Goal: Information Seeking & Learning: Check status

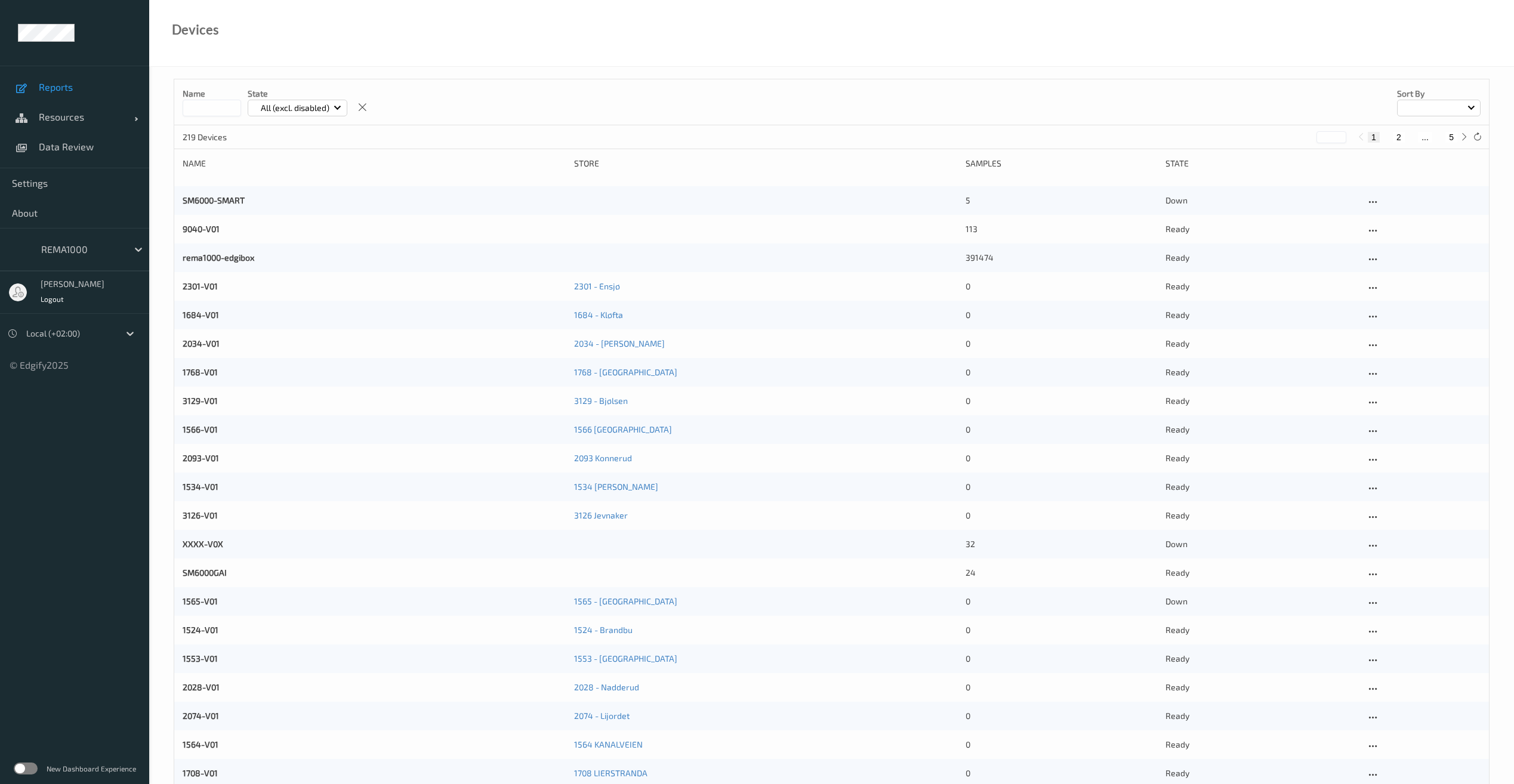
click at [71, 90] on span "Reports" at bounding box center [88, 87] width 99 height 12
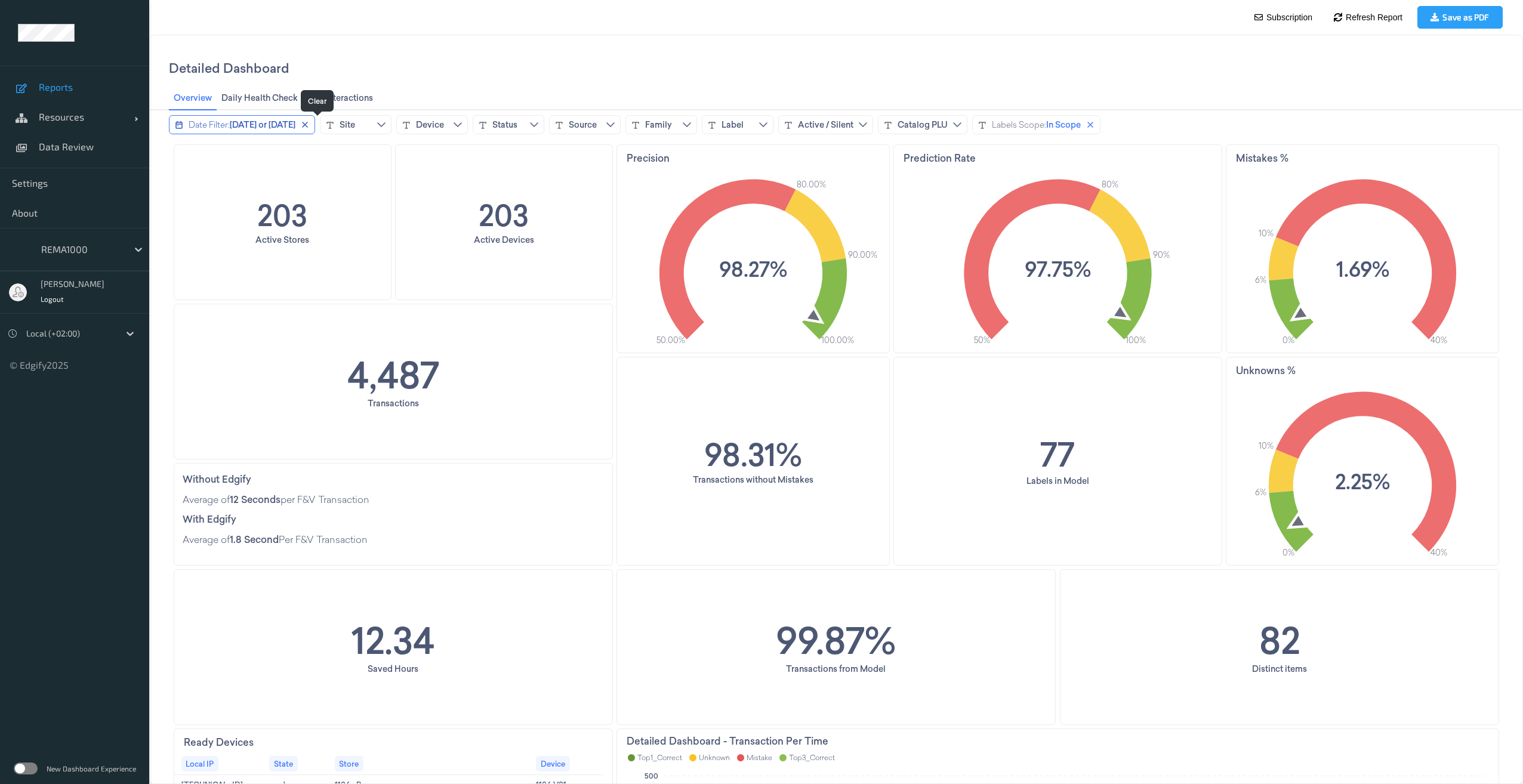
click at [309, 122] on icon "close icon" at bounding box center [304, 124] width 9 height 9
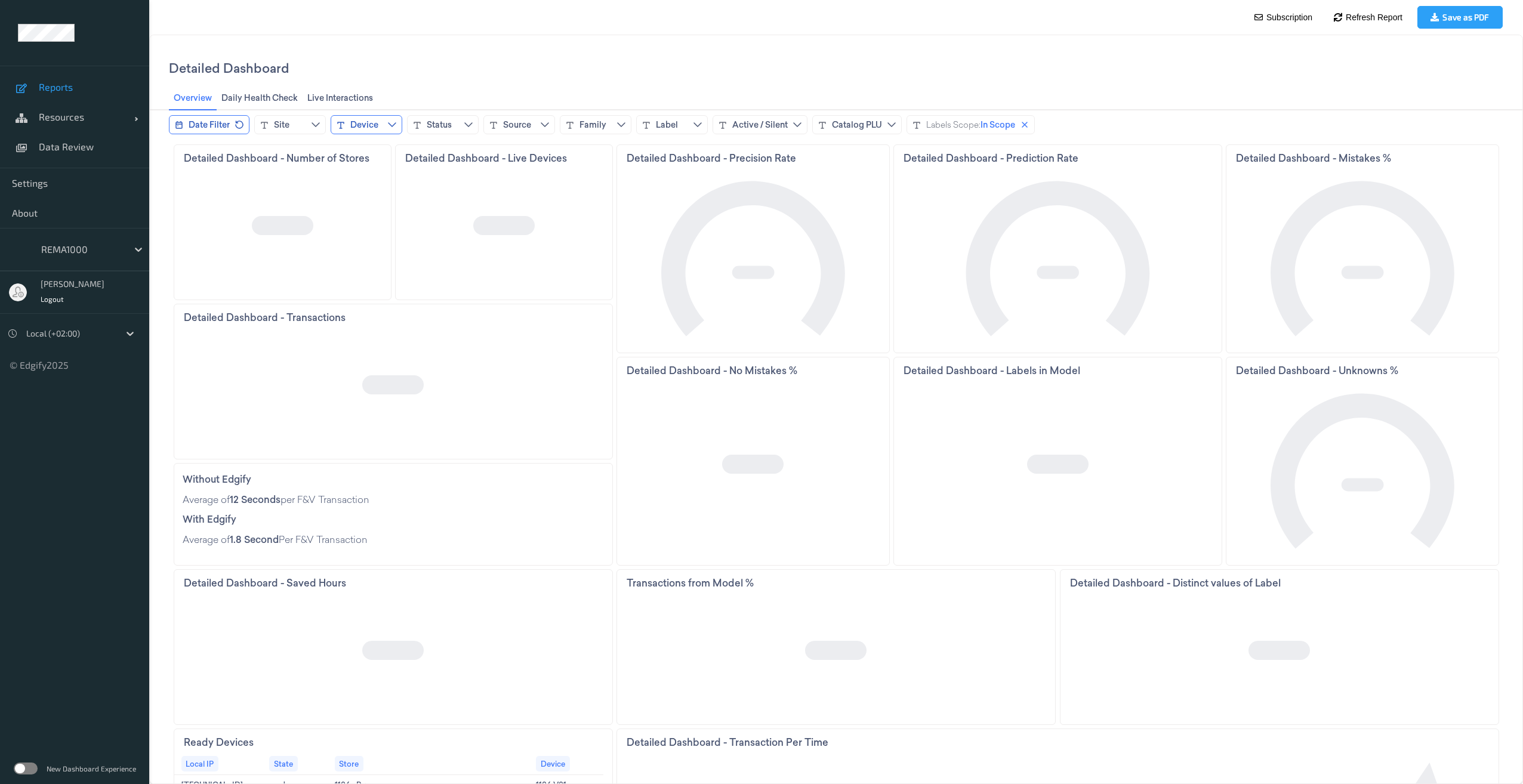
click at [387, 123] on button "Device" at bounding box center [366, 125] width 72 height 19
click at [362, 159] on input at bounding box center [425, 153] width 179 height 22
type input "*******"
click at [385, 145] on input "*******" at bounding box center [425, 153] width 179 height 22
click at [369, 207] on span "1250V01" at bounding box center [374, 203] width 32 height 12
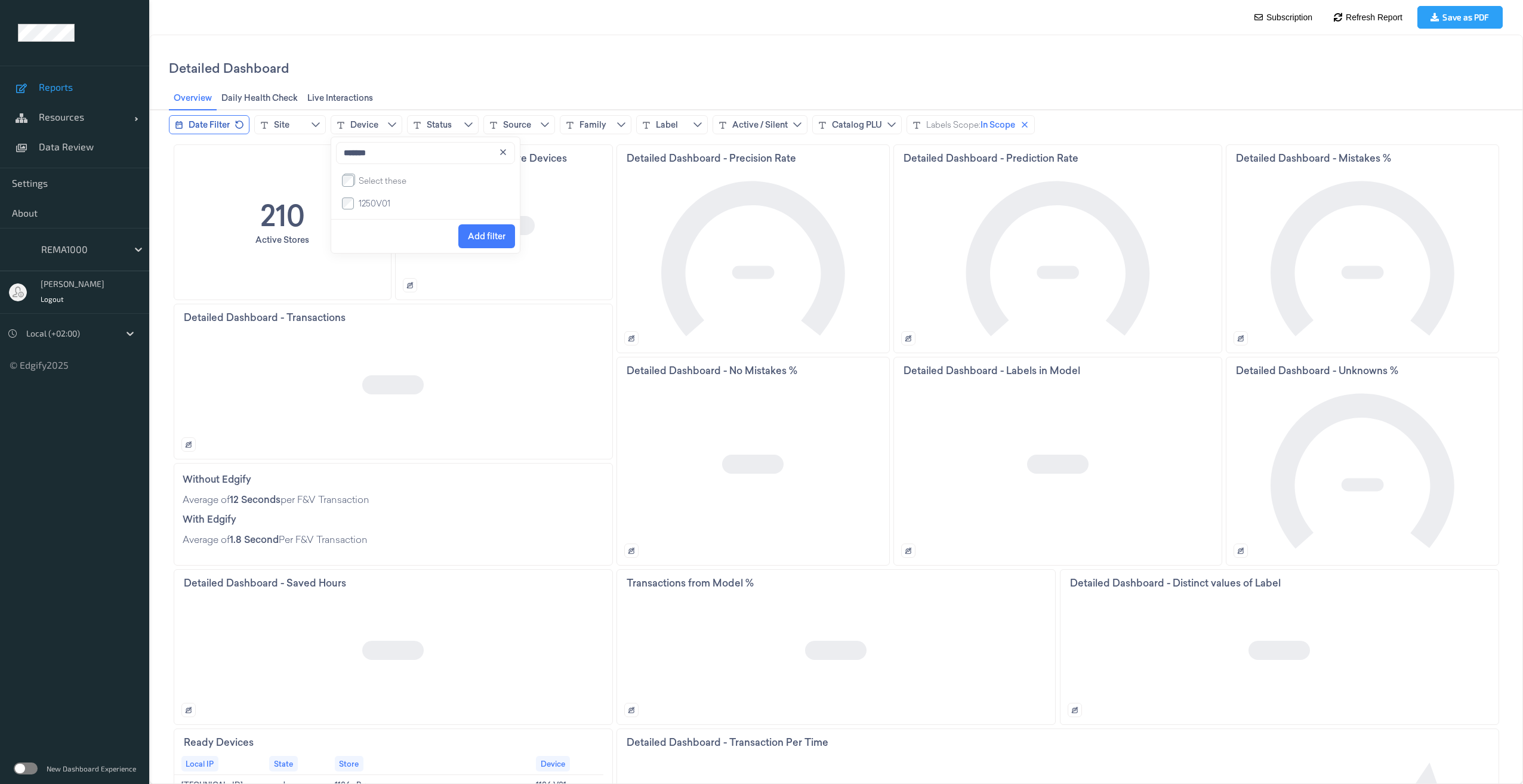
click at [493, 235] on span "Add filter" at bounding box center [487, 236] width 38 height 23
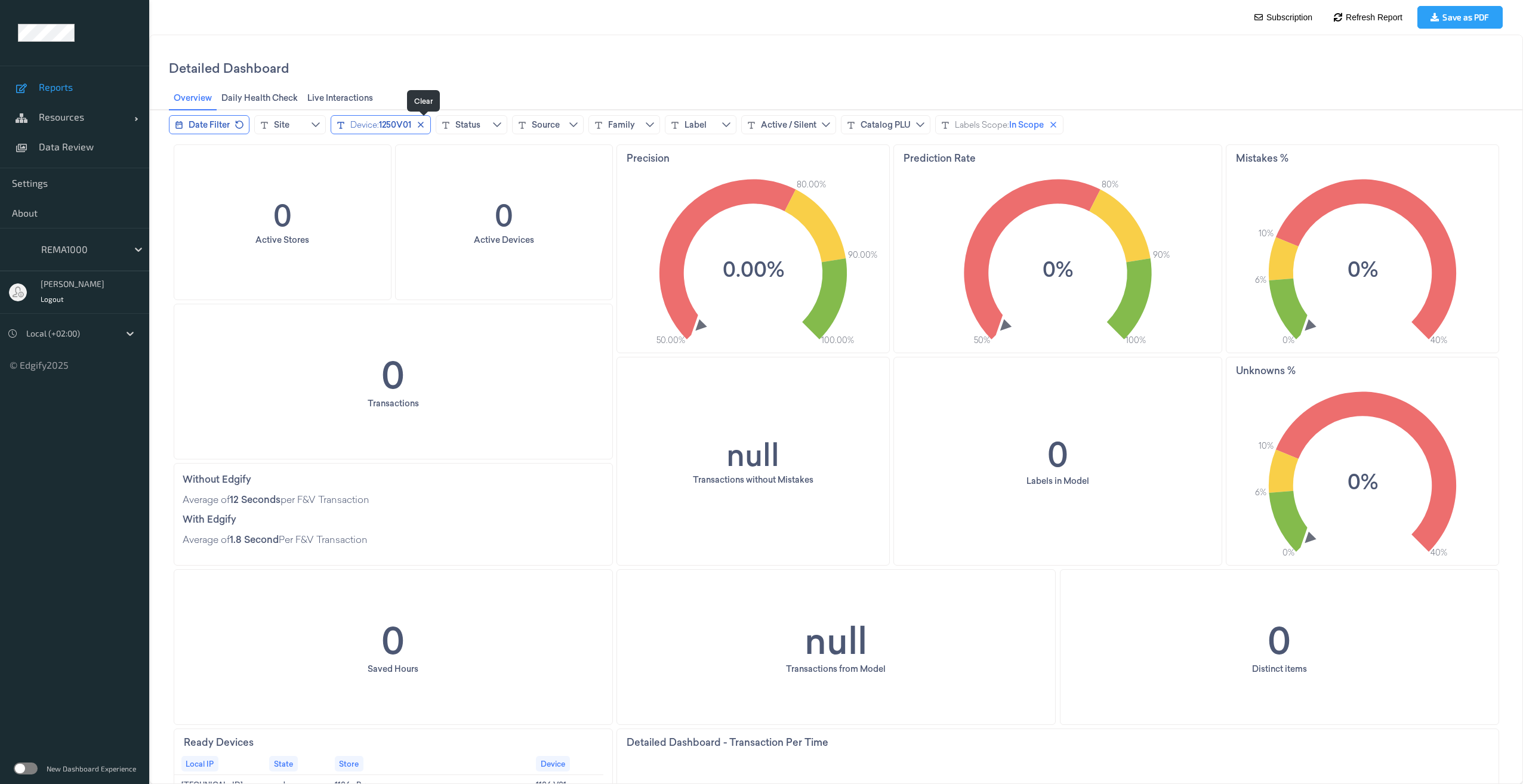
click at [423, 123] on icon "close icon" at bounding box center [420, 124] width 9 height 9
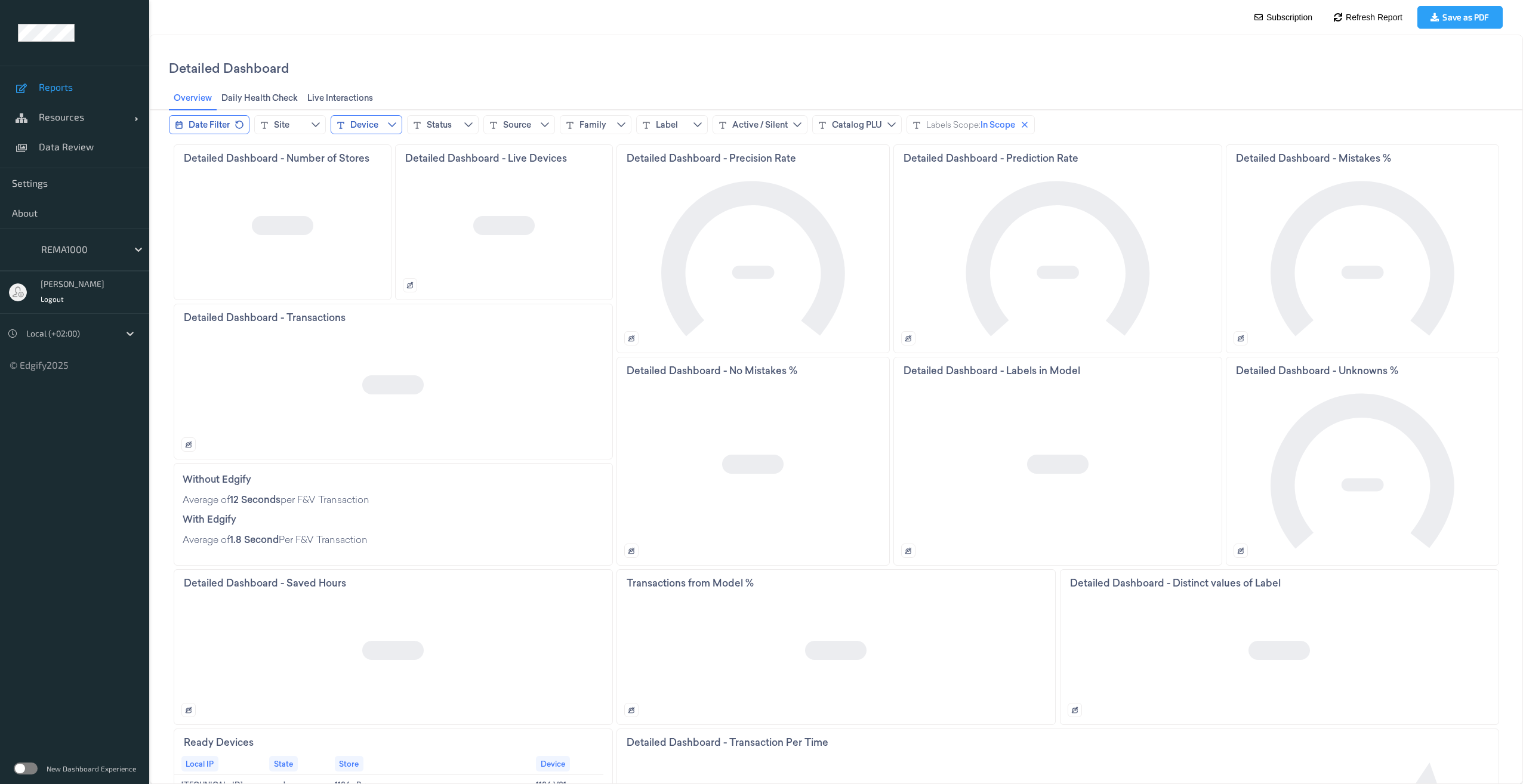
click at [395, 127] on icon "chevrondown icon" at bounding box center [391, 124] width 9 height 9
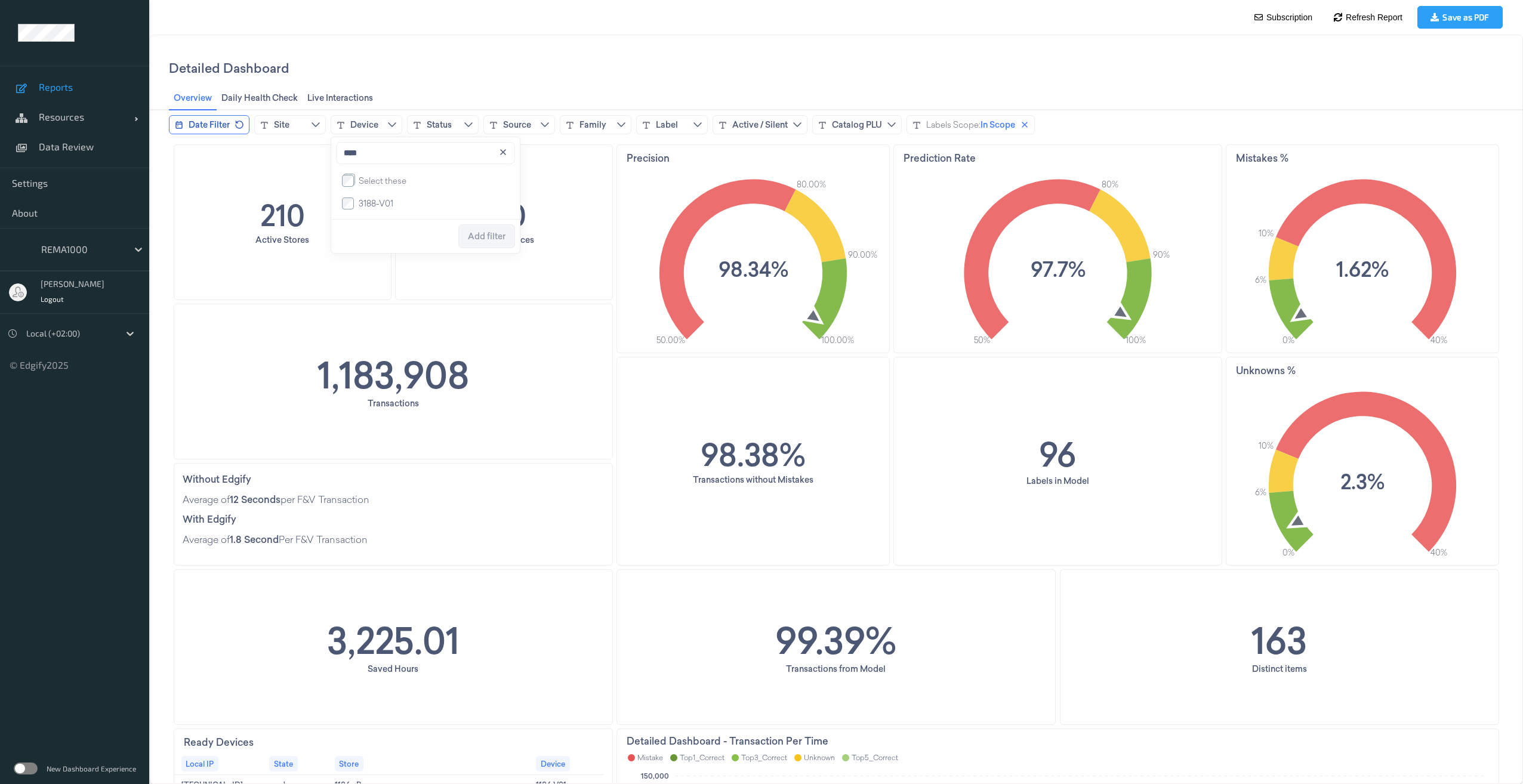
type input "****"
click at [370, 203] on span "3188-V01" at bounding box center [375, 203] width 35 height 12
click at [497, 239] on span "Add filter" at bounding box center [487, 236] width 38 height 9
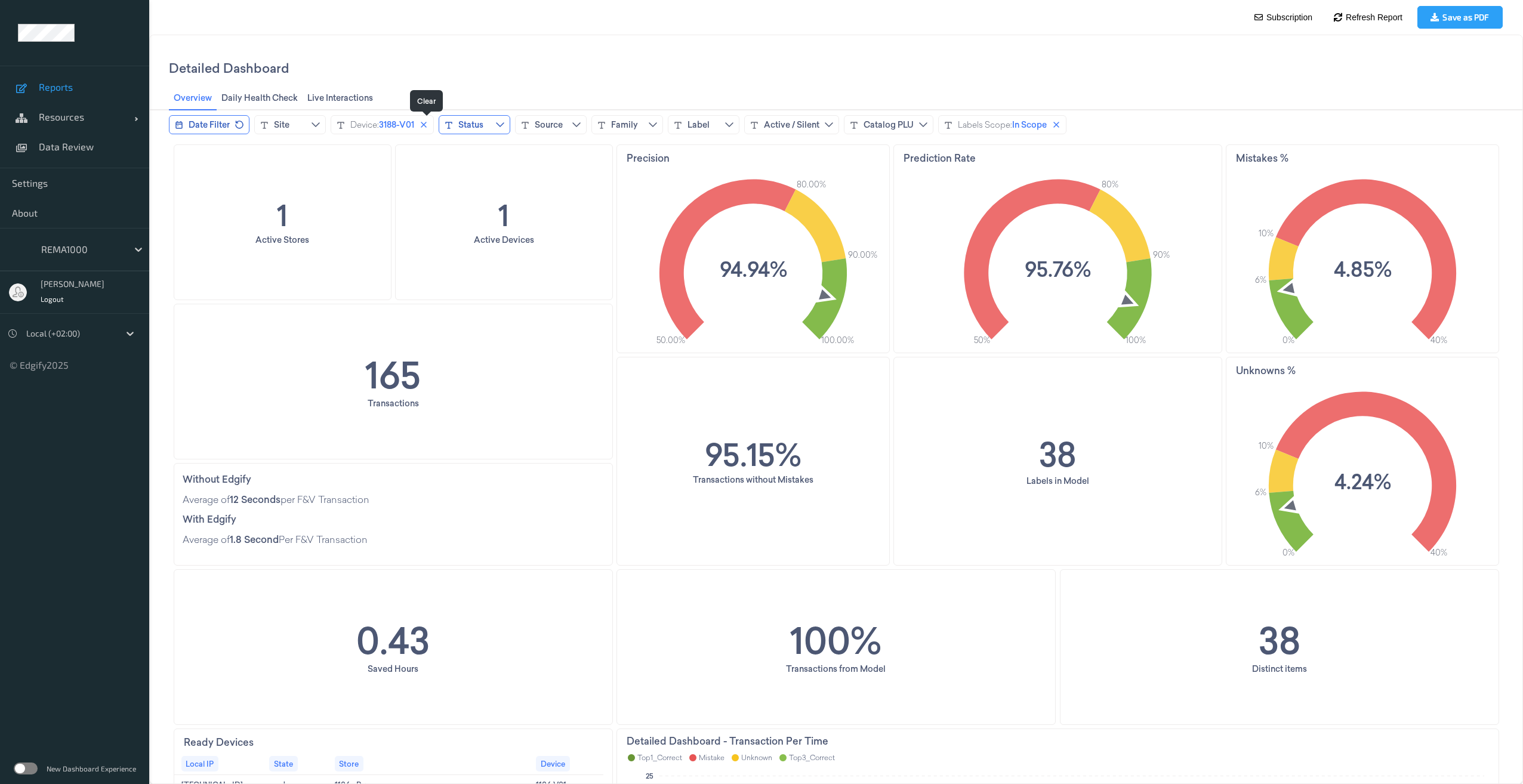
click at [425, 126] on icon "close icon" at bounding box center [423, 124] width 6 height 6
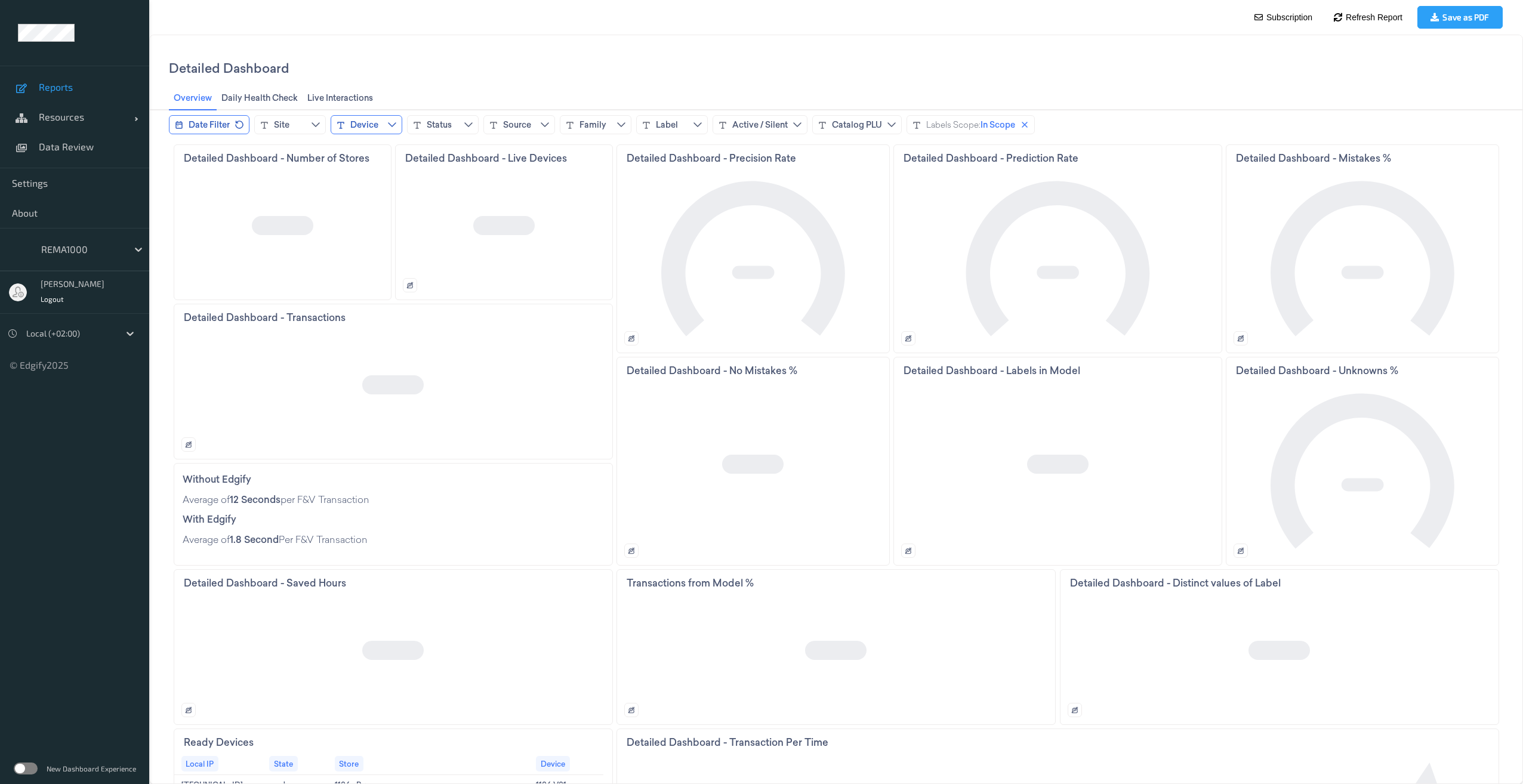
click at [390, 121] on icon "chevrondown icon" at bounding box center [391, 124] width 9 height 9
click at [385, 148] on input at bounding box center [425, 153] width 179 height 22
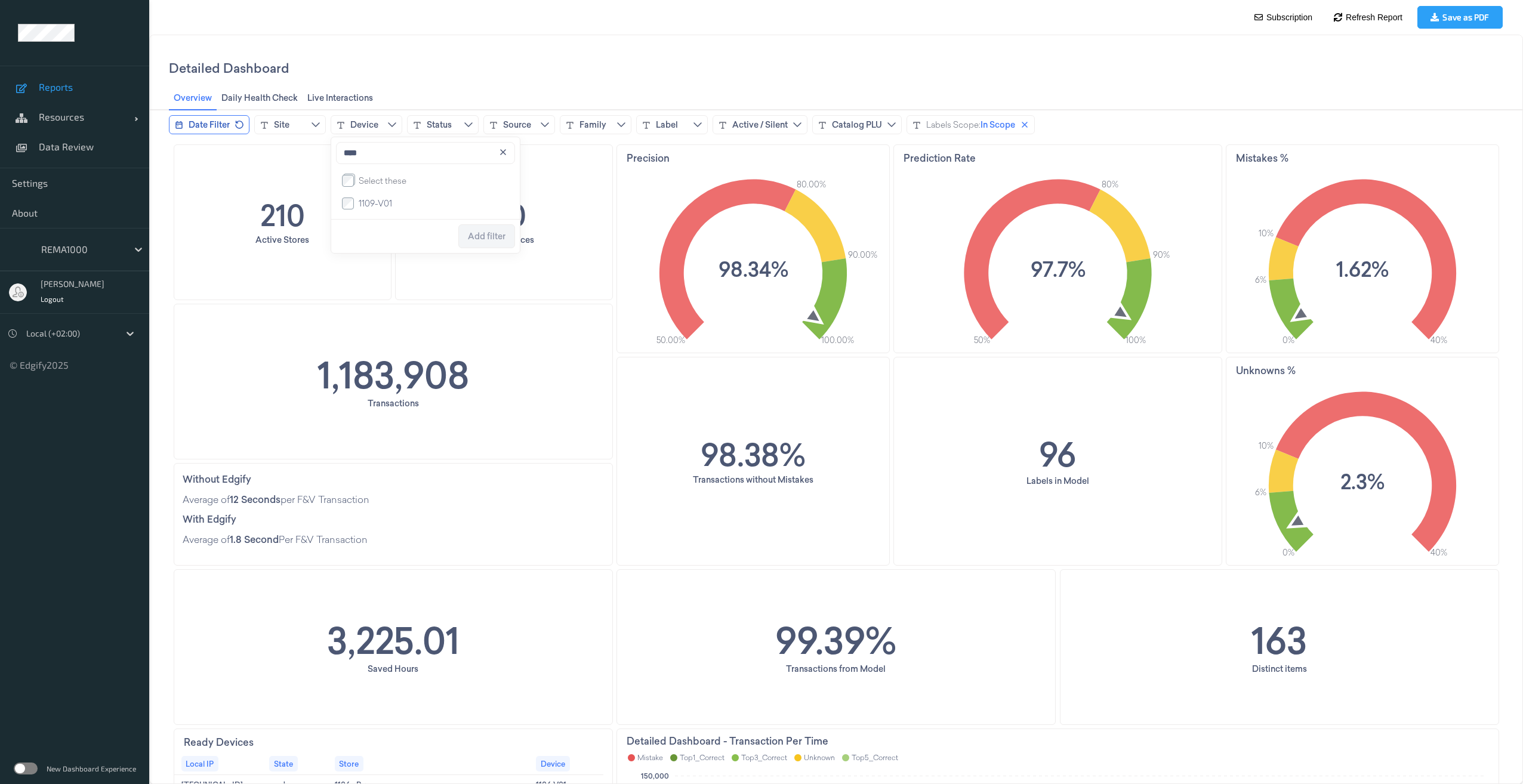
type input "****"
click at [383, 208] on span "1109-V01" at bounding box center [375, 203] width 34 height 12
click at [495, 239] on span "Add filter" at bounding box center [487, 236] width 38 height 9
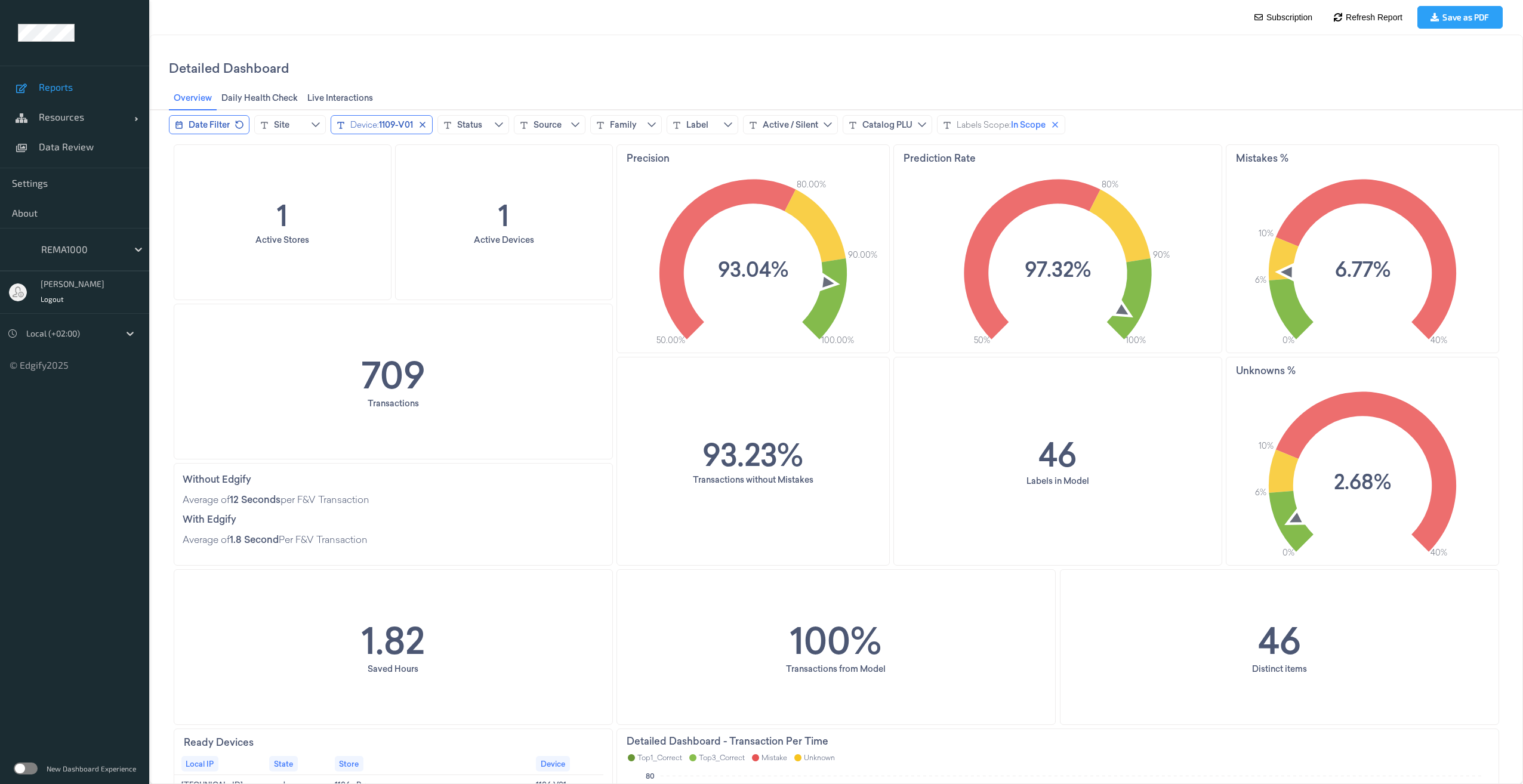
click at [413, 126] on span "1109-V01" at bounding box center [396, 125] width 34 height 12
click at [400, 150] on input at bounding box center [425, 153] width 179 height 22
type input "****"
click at [379, 204] on span "1251-V01" at bounding box center [374, 203] width 32 height 12
click at [498, 241] on span "Update filter" at bounding box center [480, 236] width 50 height 9
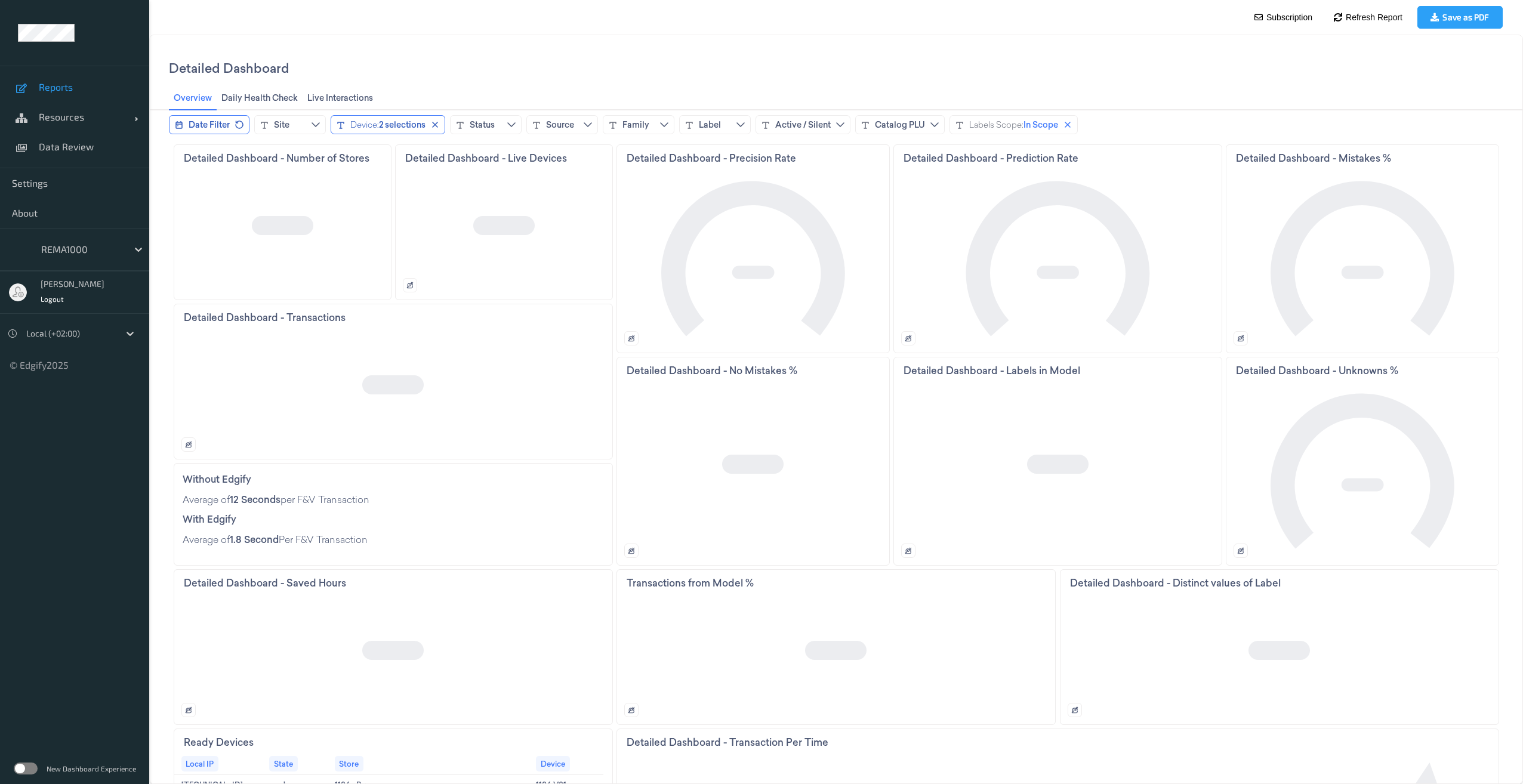
click at [425, 120] on div "2 selections" at bounding box center [401, 125] width 46 height 12
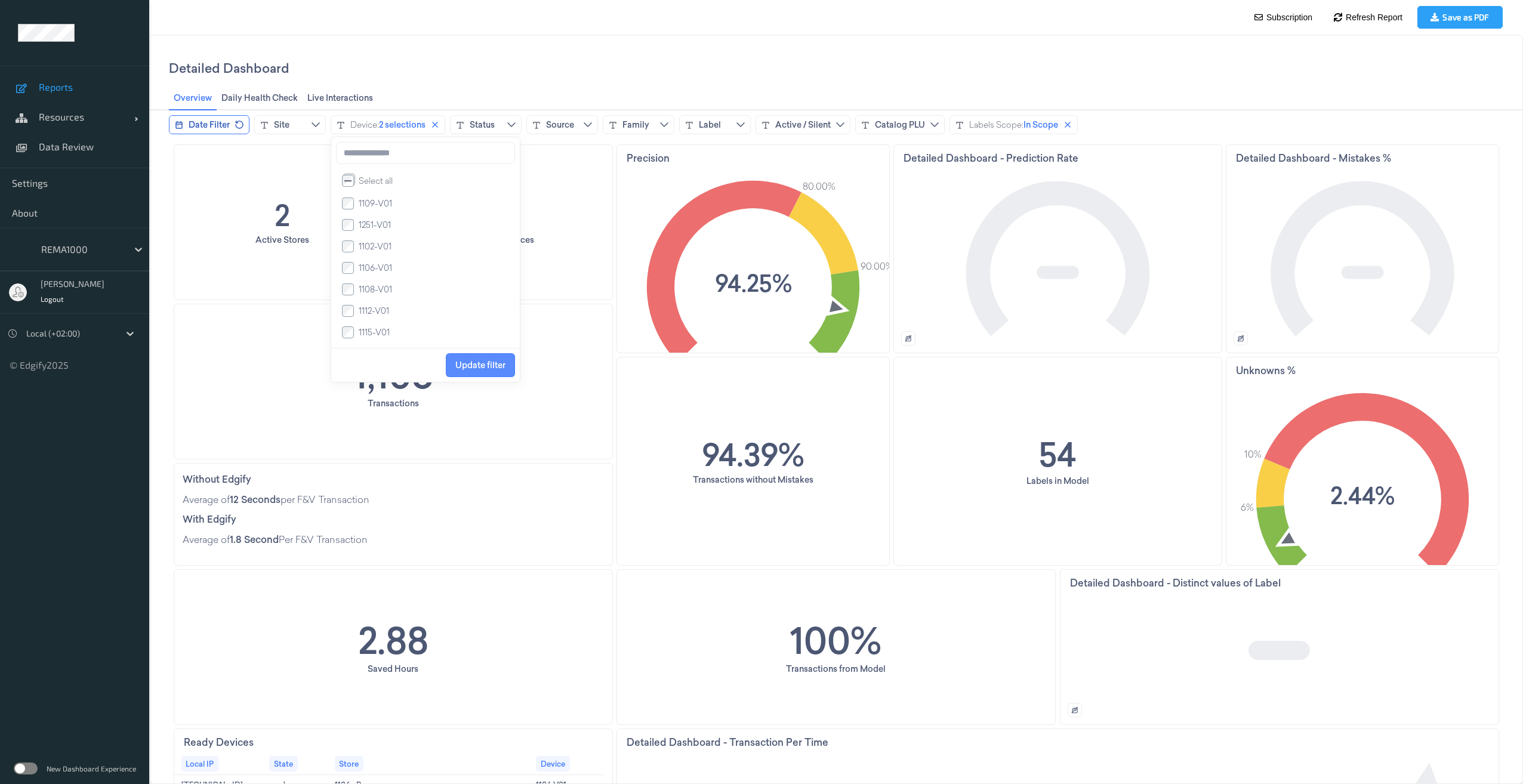
click at [491, 369] on span "Update filter" at bounding box center [480, 364] width 50 height 9
